Goal: Task Accomplishment & Management: Use online tool/utility

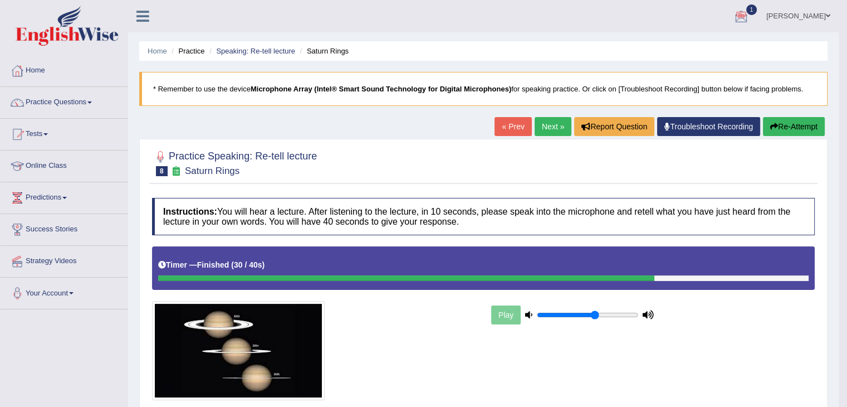
click at [544, 132] on link "Next »" at bounding box center [553, 126] width 37 height 19
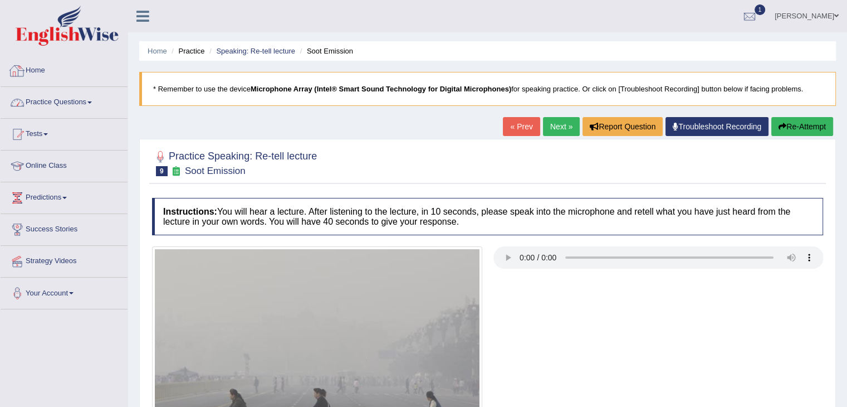
click at [66, 109] on link "Practice Questions" at bounding box center [64, 101] width 127 height 28
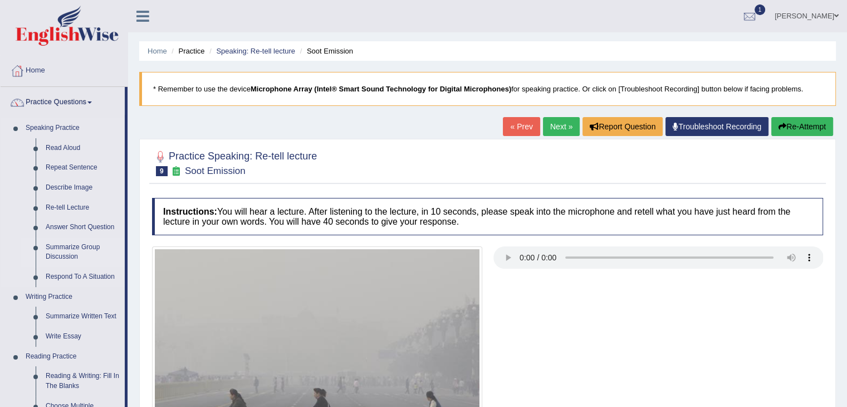
click at [65, 255] on link "Summarize Group Discussion" at bounding box center [83, 252] width 84 height 30
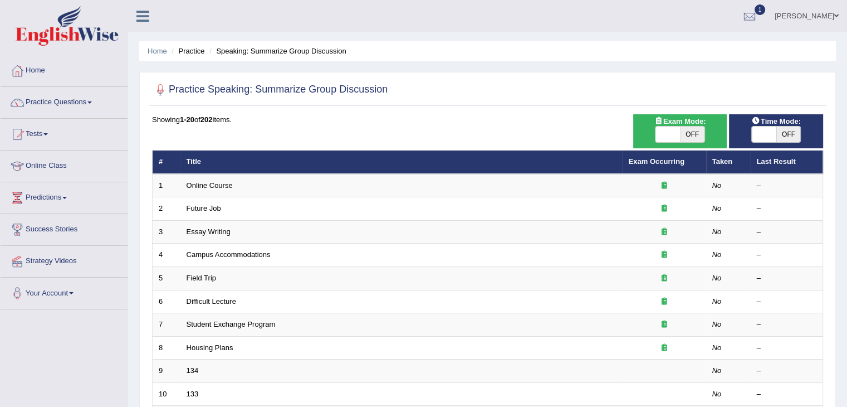
click at [671, 131] on span at bounding box center [668, 134] width 25 height 16
checkbox input "true"
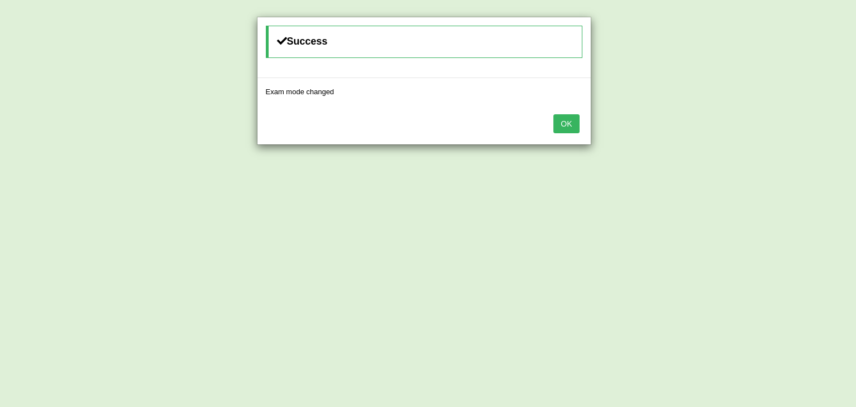
click at [760, 131] on div "Success Exam mode changed OK" at bounding box center [428, 203] width 856 height 407
drag, startPoint x: 583, startPoint y: 121, endPoint x: 561, endPoint y: 117, distance: 23.2
click at [581, 121] on div "OK" at bounding box center [423, 124] width 333 height 39
click at [561, 117] on button "OK" at bounding box center [566, 123] width 26 height 19
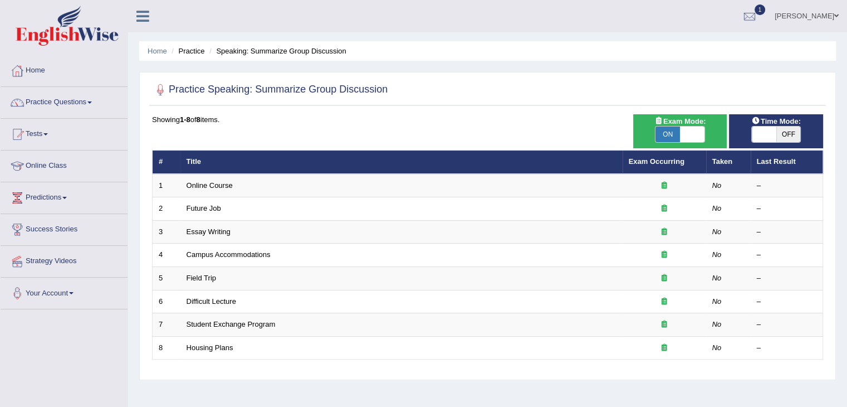
click at [762, 137] on span at bounding box center [764, 134] width 25 height 16
checkbox input "true"
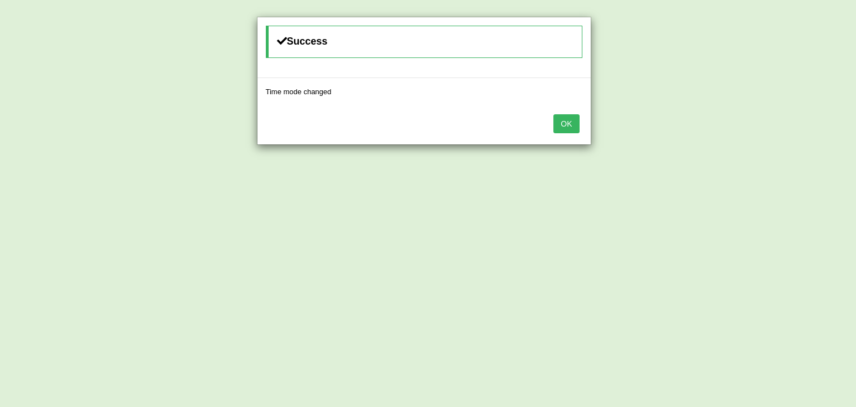
click at [559, 118] on button "OK" at bounding box center [566, 123] width 26 height 19
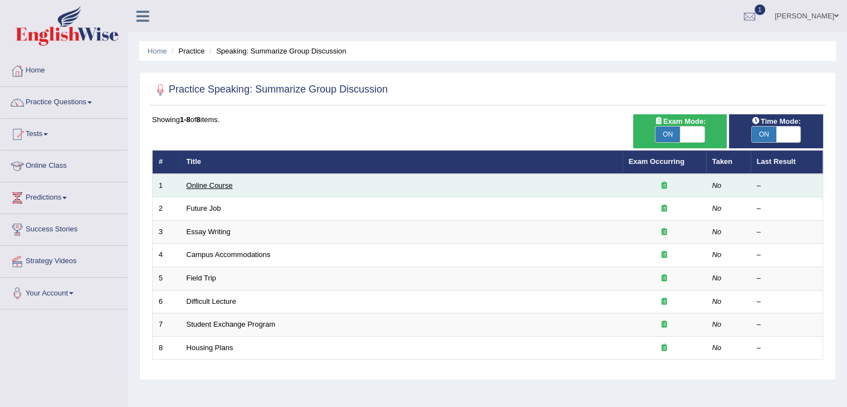
click at [217, 185] on link "Online Course" at bounding box center [210, 185] width 46 height 8
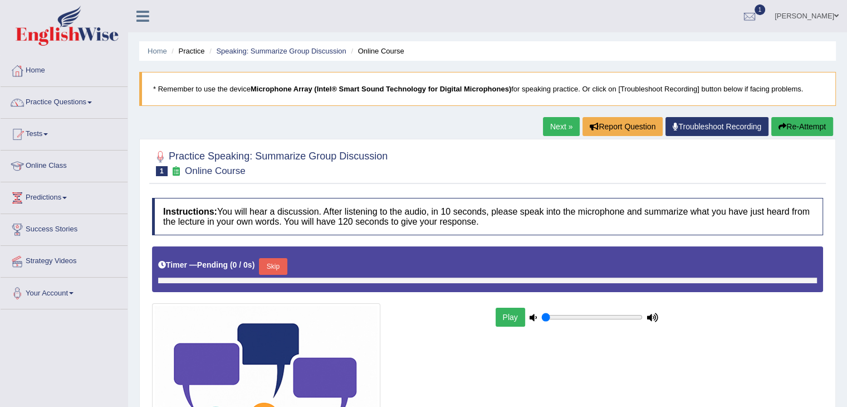
type input "0.6"
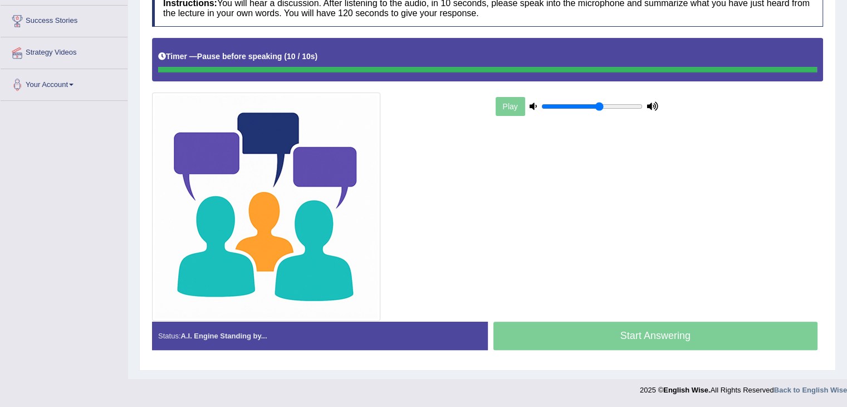
scroll to position [207, 0]
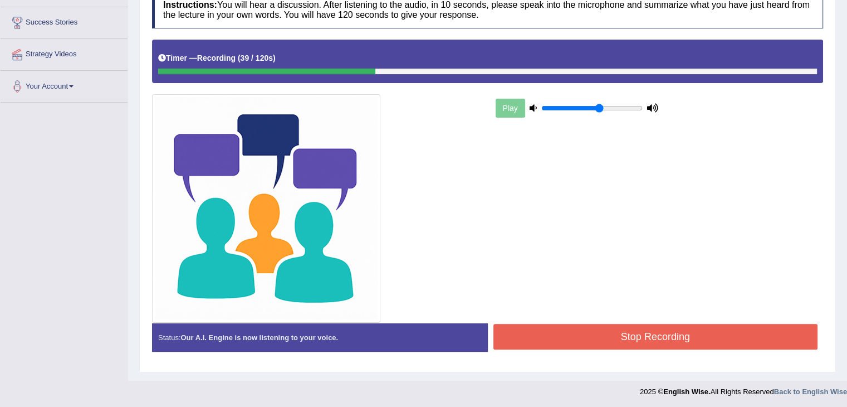
click at [625, 334] on button "Stop Recording" at bounding box center [656, 337] width 325 height 26
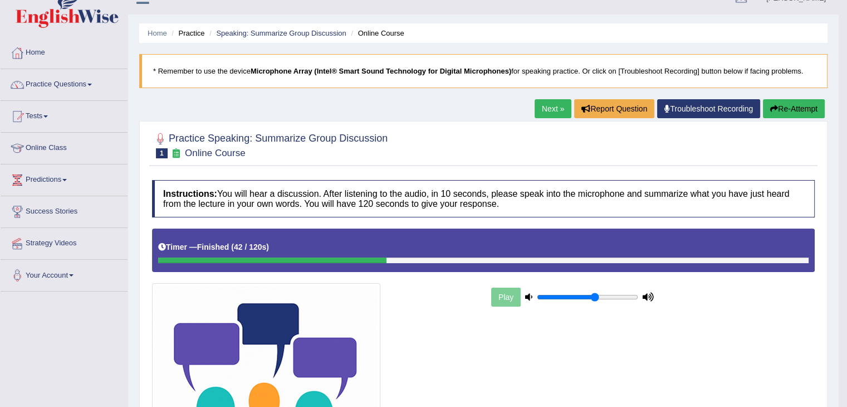
scroll to position [0, 0]
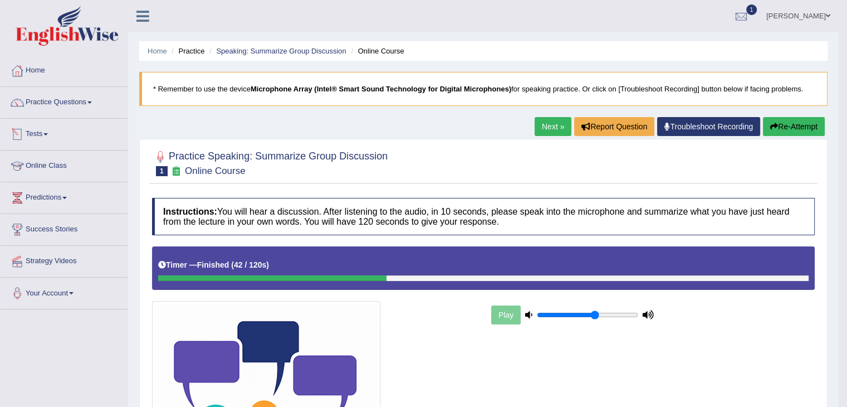
click at [45, 99] on link "Practice Questions" at bounding box center [64, 101] width 127 height 28
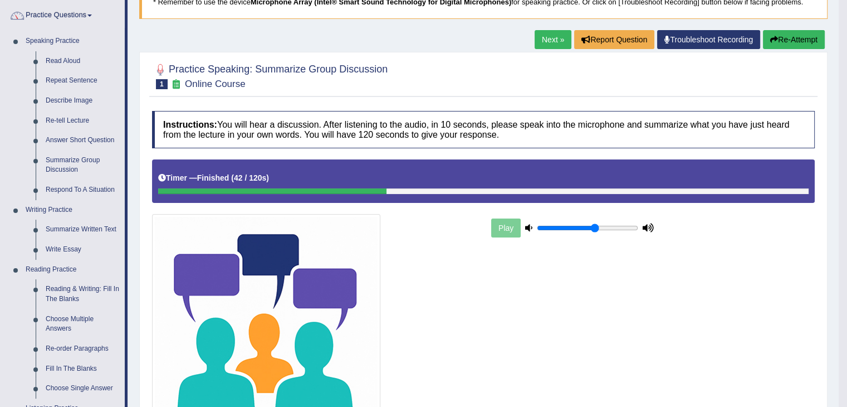
scroll to position [56, 0]
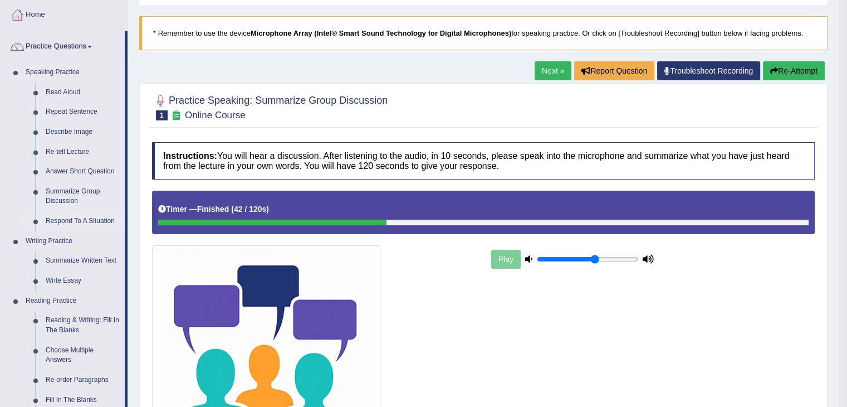
click at [87, 219] on link "Respond To A Situation" at bounding box center [83, 221] width 84 height 20
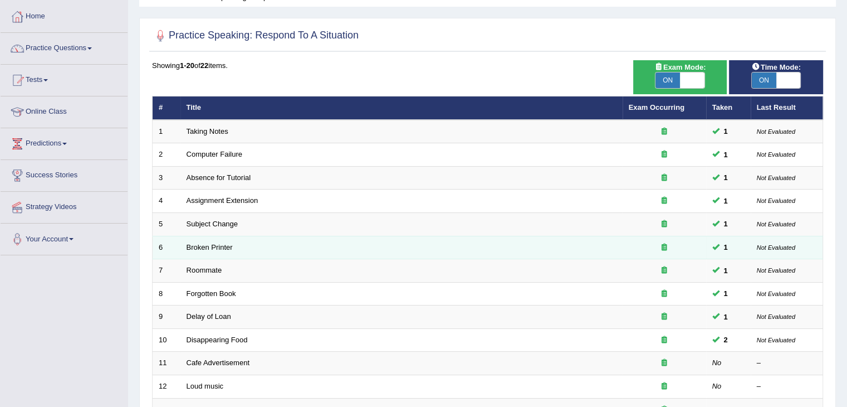
scroll to position [56, 0]
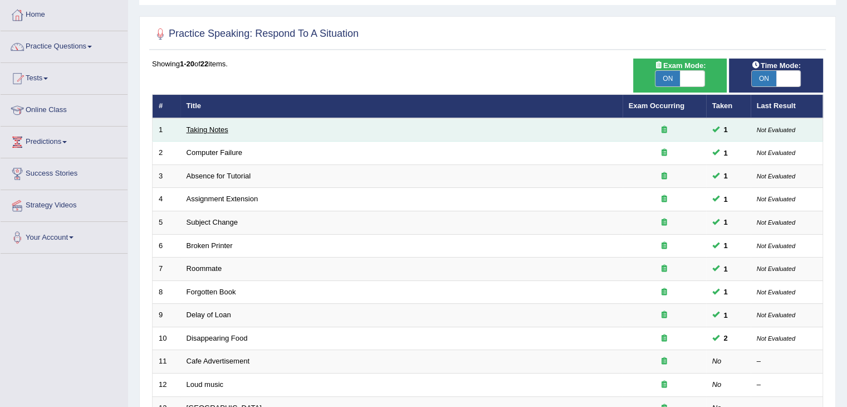
click at [201, 129] on link "Taking Notes" at bounding box center [208, 129] width 42 height 8
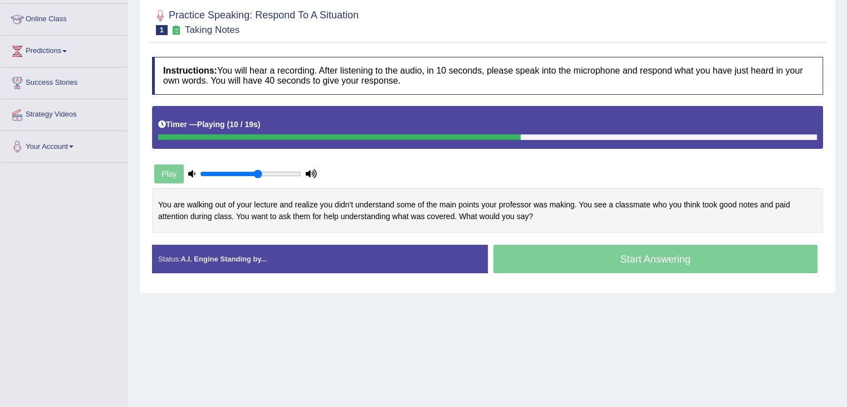
scroll to position [111, 0]
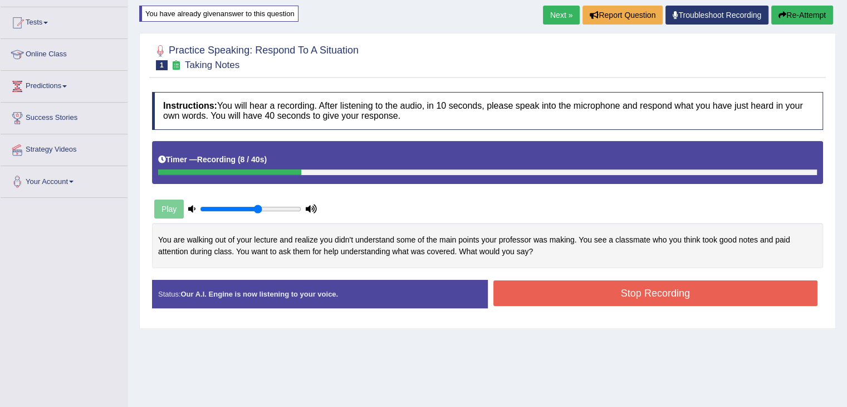
click at [547, 290] on button "Stop Recording" at bounding box center [656, 293] width 325 height 26
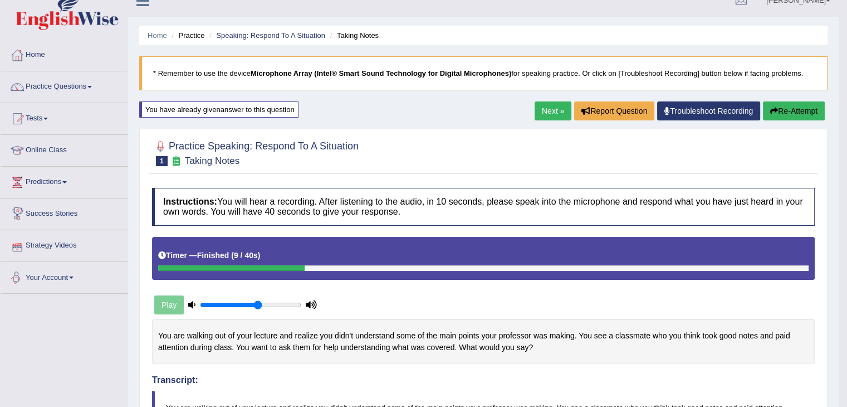
scroll to position [0, 0]
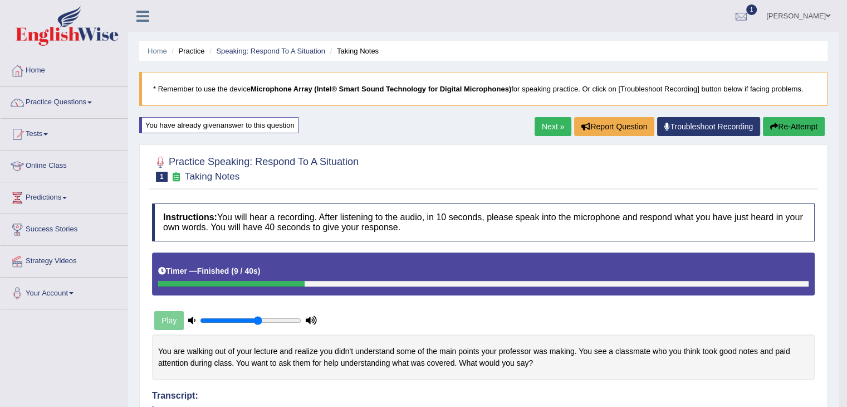
click at [40, 135] on link "Tests" at bounding box center [64, 133] width 127 height 28
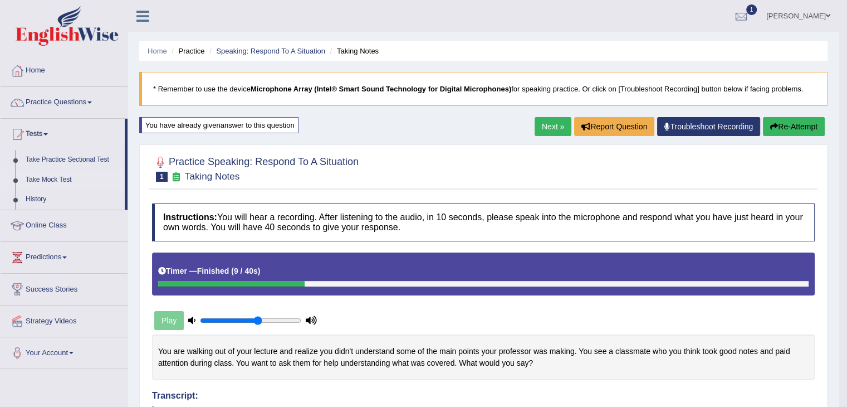
click at [59, 177] on link "Take Mock Test" at bounding box center [73, 180] width 104 height 20
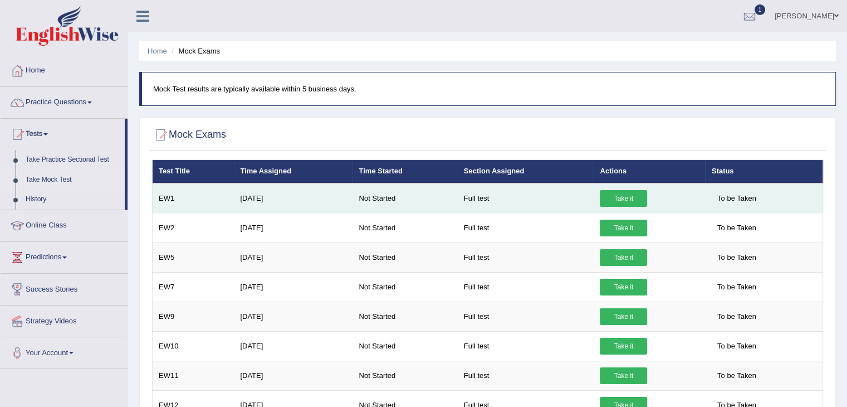
click at [611, 192] on link "Take it" at bounding box center [623, 198] width 47 height 17
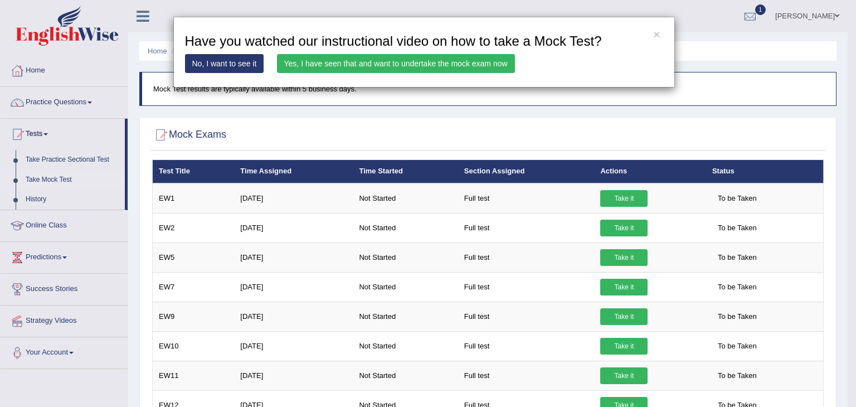
click at [377, 69] on link "Yes, I have seen that and want to undertake the mock exam now" at bounding box center [396, 63] width 238 height 19
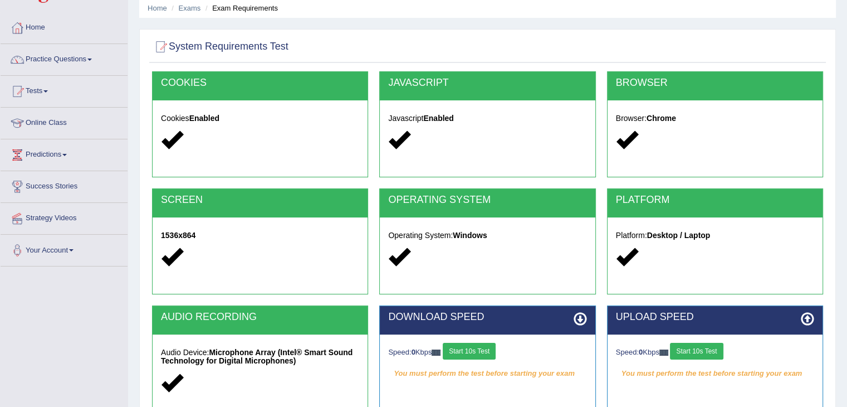
scroll to position [111, 0]
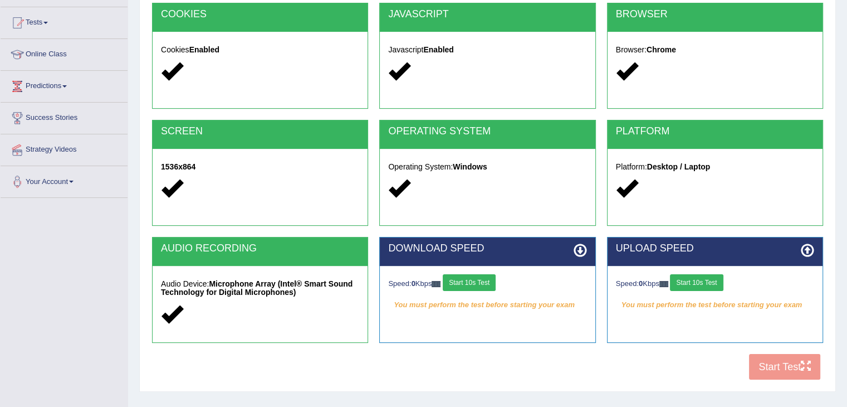
click at [479, 274] on button "Start 10s Test" at bounding box center [469, 282] width 53 height 17
click at [702, 284] on div "Speed: 0 Kbps Start 10s Test" at bounding box center [715, 284] width 198 height 20
click at [698, 282] on button "Start 10s Test" at bounding box center [696, 282] width 53 height 17
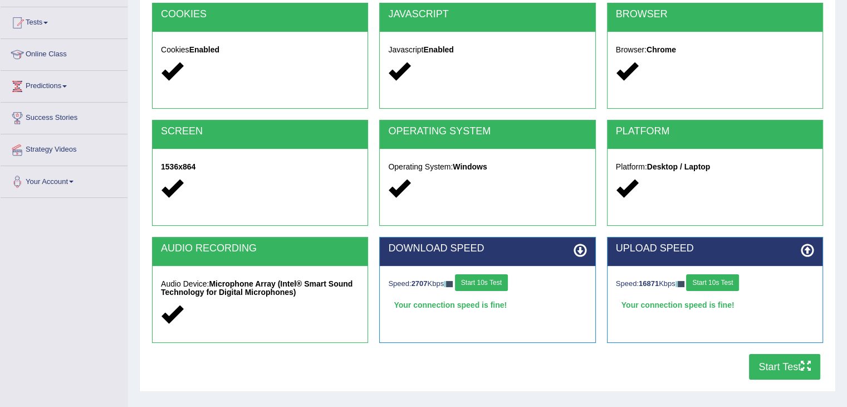
click at [793, 360] on button "Start Test" at bounding box center [784, 367] width 71 height 26
